Goal: Task Accomplishment & Management: Use online tool/utility

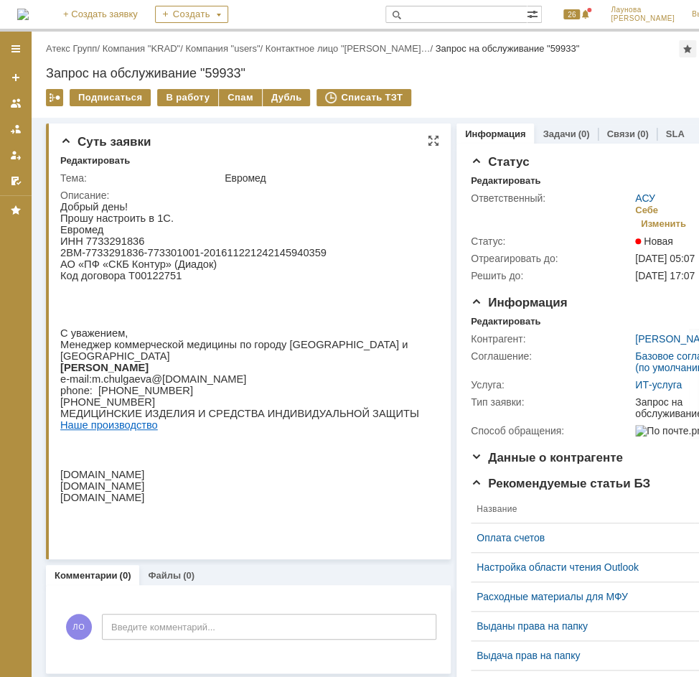
click at [126, 244] on p "ИНН 7733291836" at bounding box center [245, 240] width 370 height 11
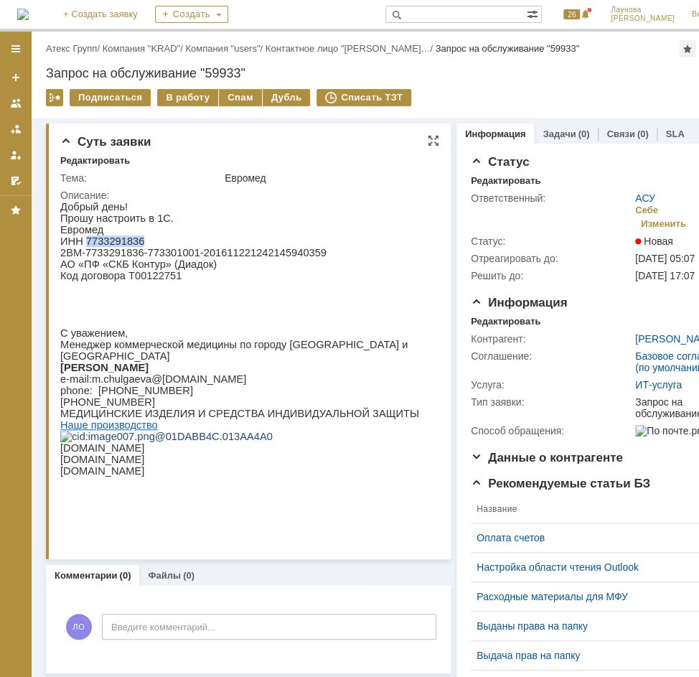
click at [124, 244] on p "ИНН 7733291836" at bounding box center [245, 240] width 370 height 11
copy p "7733291836"
click at [368, 597] on div "ЛО Введите комментарий..." at bounding box center [248, 628] width 376 height 67
click at [95, 247] on p "ИНН 7733291836" at bounding box center [245, 240] width 370 height 11
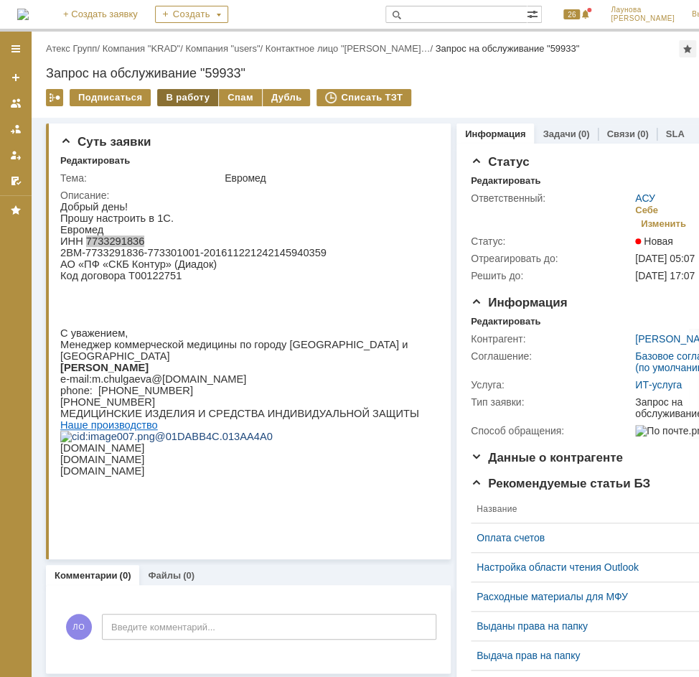
click at [175, 96] on div "В работу" at bounding box center [187, 97] width 61 height 17
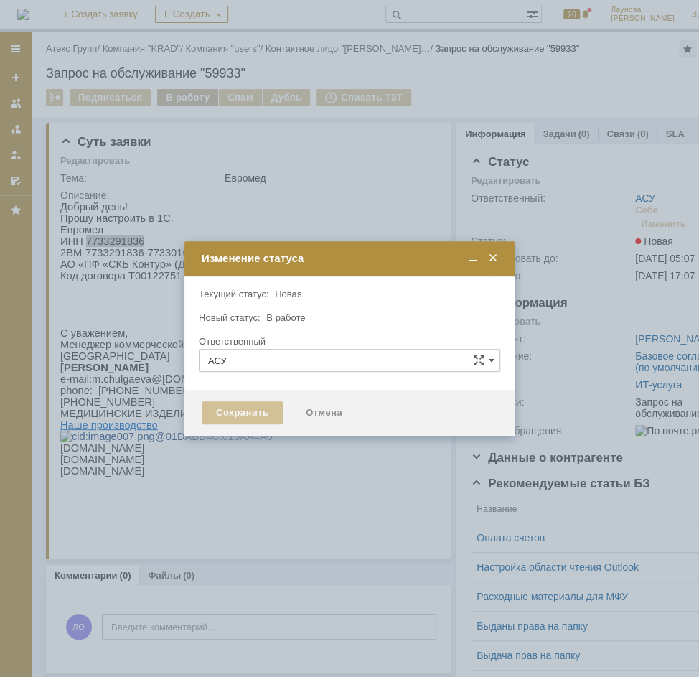
type input "[PERSON_NAME]"
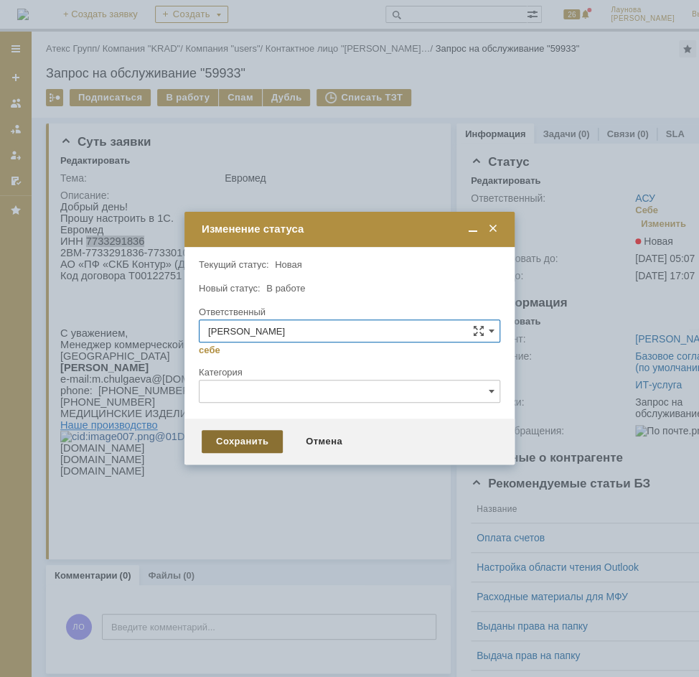
click at [261, 436] on div "Сохранить" at bounding box center [242, 441] width 81 height 23
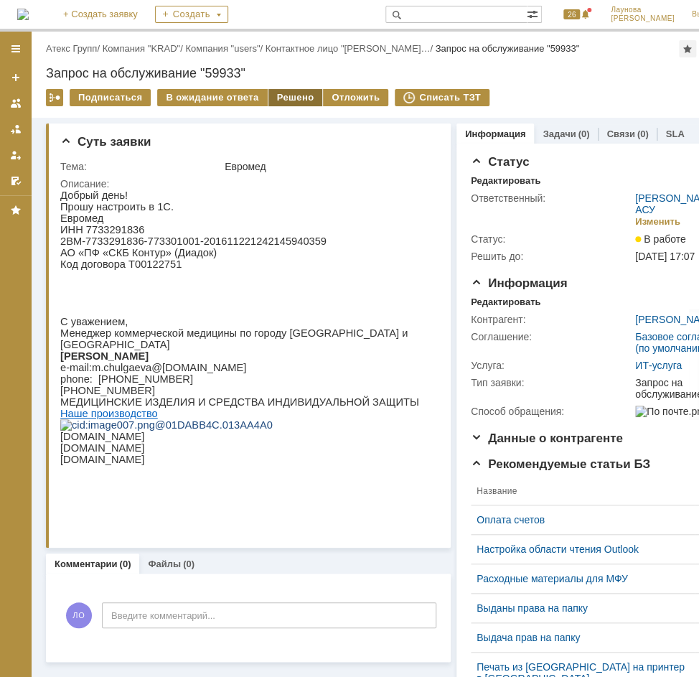
click at [288, 95] on div "Решено" at bounding box center [295, 97] width 55 height 17
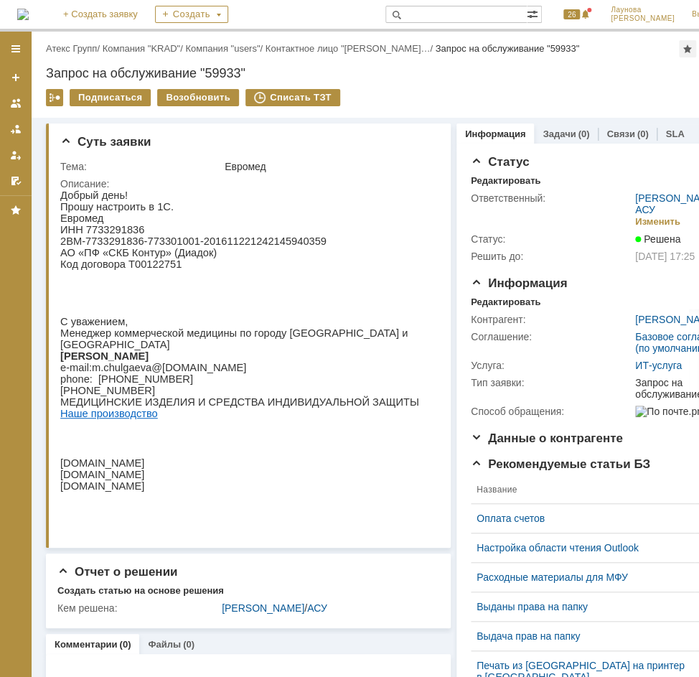
click at [71, 42] on div "Назад | Атекс Групп / Компания "KRAD" / Компания "users" / Контактное лицо "Чул…" at bounding box center [383, 48] width 675 height 17
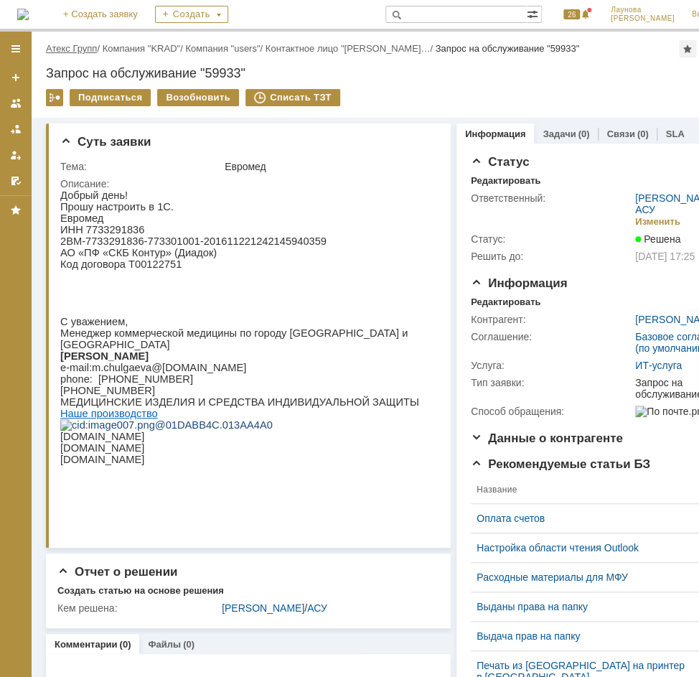
click at [69, 45] on link "Атекс Групп" at bounding box center [71, 48] width 51 height 11
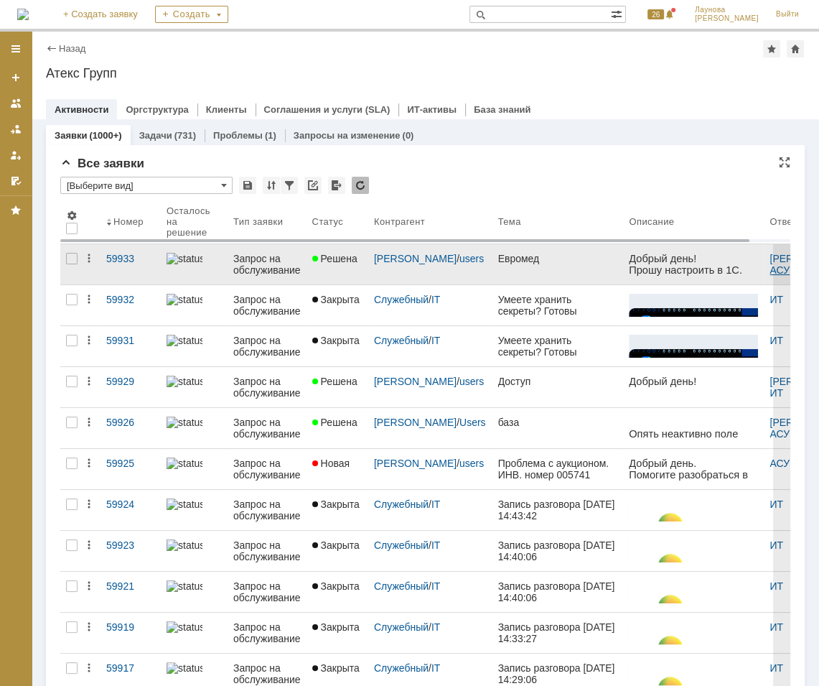
click at [698, 270] on link "АСУ" at bounding box center [780, 269] width 20 height 11
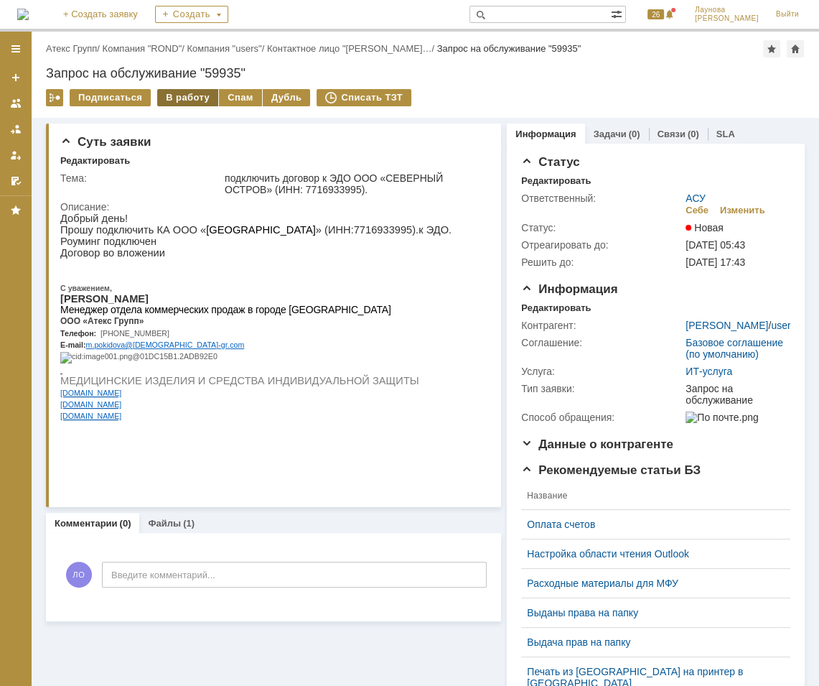
click at [191, 104] on div "В работу" at bounding box center [187, 97] width 61 height 17
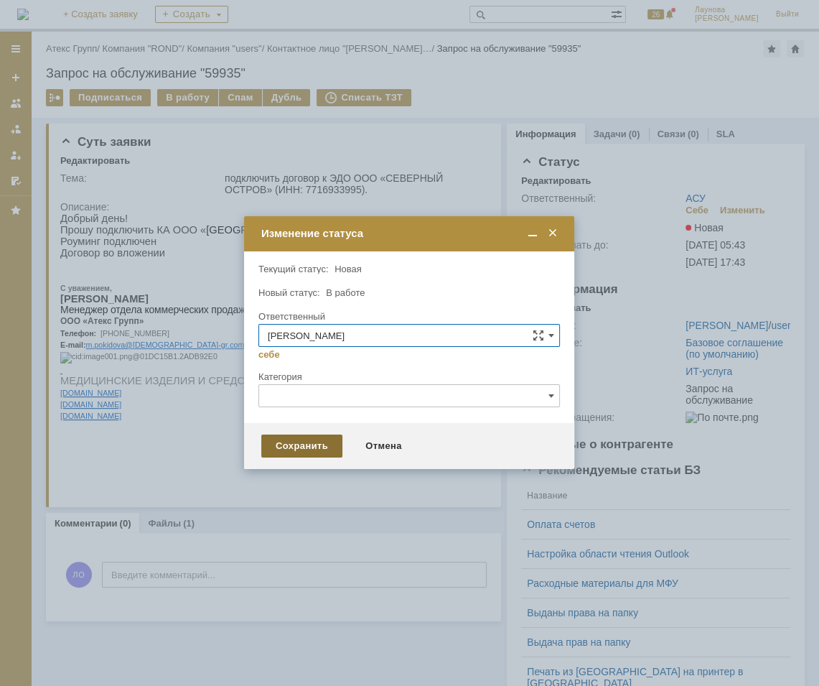
click at [290, 439] on div "Сохранить" at bounding box center [301, 445] width 81 height 23
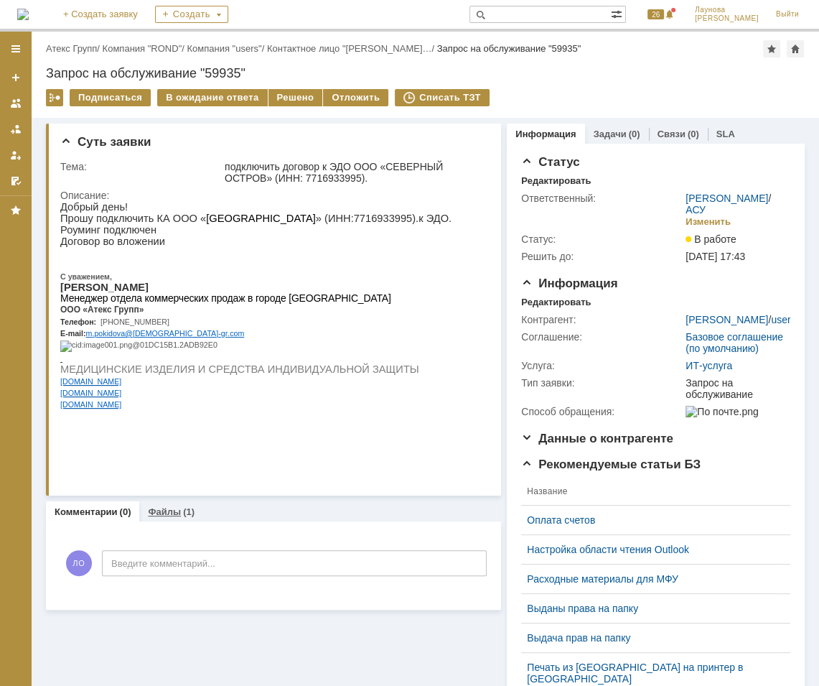
click at [161, 507] on link "Файлы" at bounding box center [164, 511] width 33 height 11
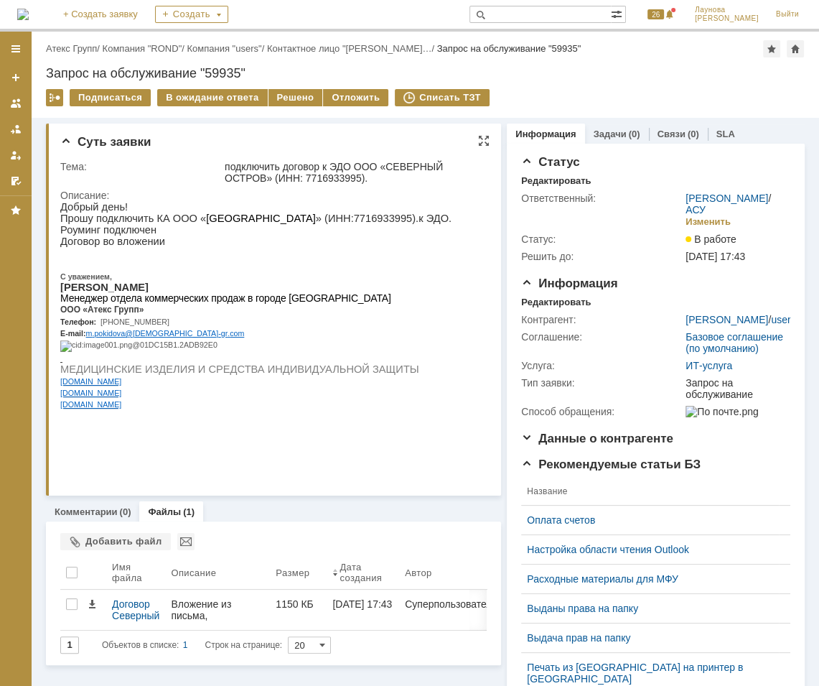
click at [338, 221] on p "Прошу подключить КА ООО « СЕВЕРНЫЙ ОСТРОВ » (ИНН: 7716933995 ).к ЭДО." at bounding box center [255, 217] width 391 height 11
copy p "7716933995"
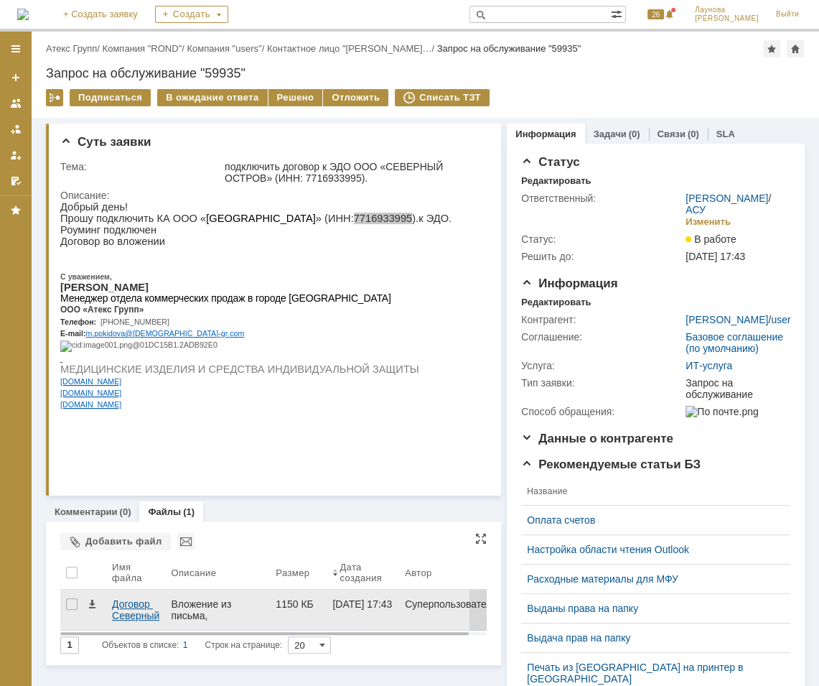
click at [131, 608] on div "Договор Северный остров скан.pdf" at bounding box center [135, 609] width 47 height 23
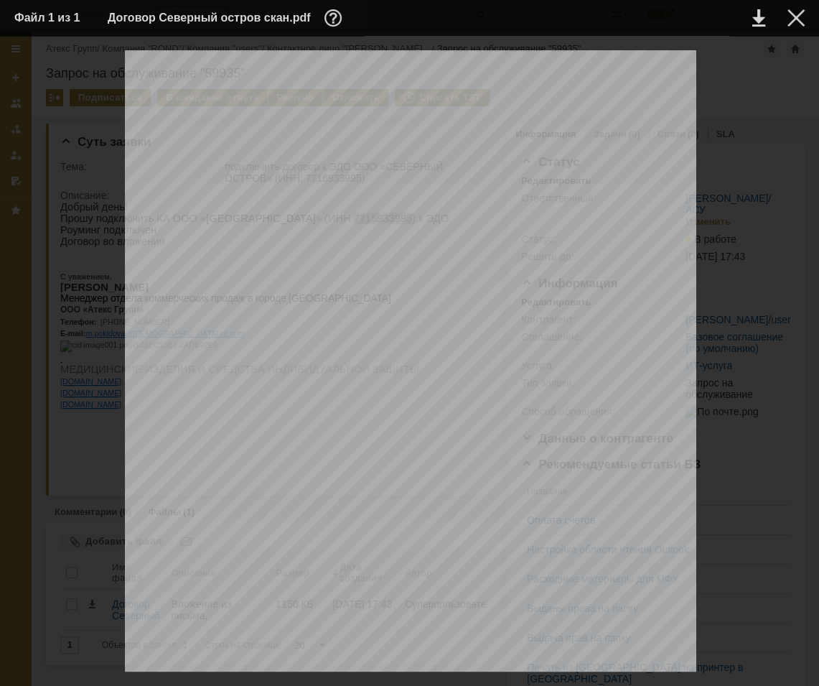
drag, startPoint x: 402, startPoint y: 289, endPoint x: 444, endPoint y: 179, distance: 117.7
click at [795, 28] on td at bounding box center [784, 18] width 39 height 22
click at [792, 22] on div at bounding box center [795, 17] width 17 height 17
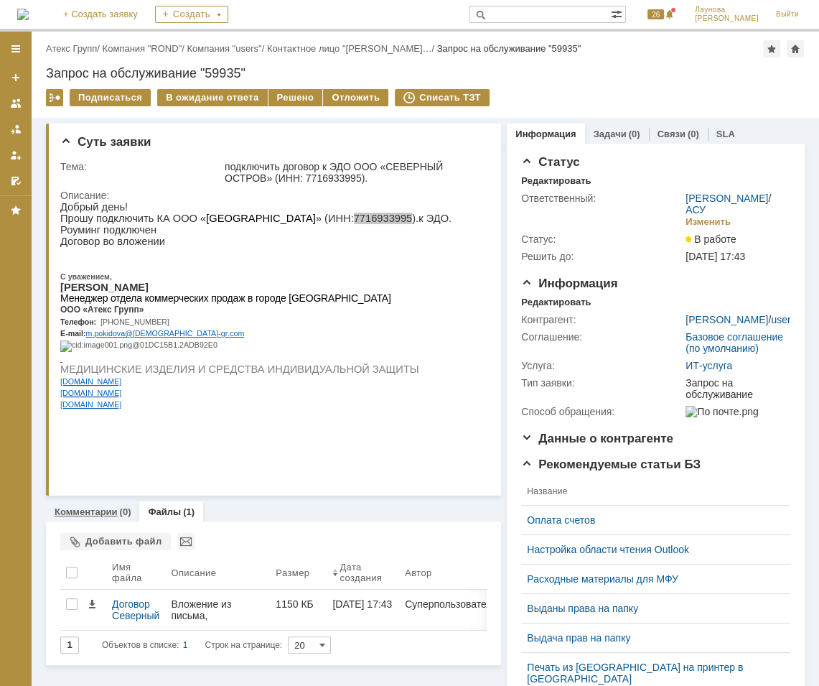
click at [120, 511] on div "(0)" at bounding box center [125, 511] width 11 height 11
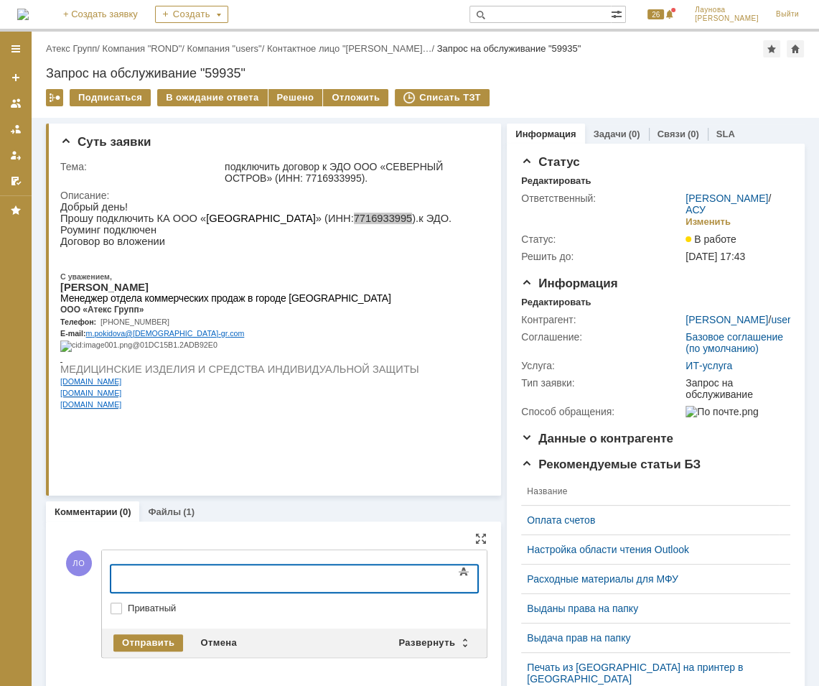
click at [198, 571] on div at bounding box center [228, 576] width 204 height 11
click at [156, 637] on div "Отправить" at bounding box center [148, 642] width 70 height 17
